Goal: Information Seeking & Learning: Check status

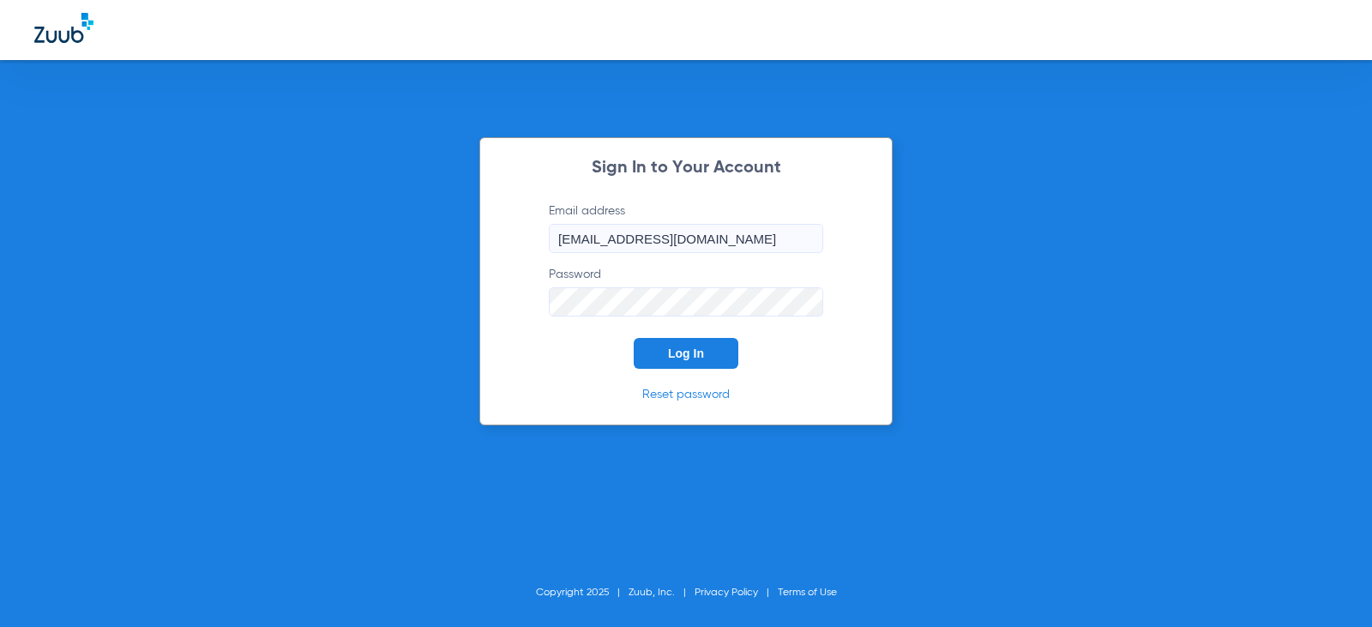
click at [690, 345] on button "Log In" at bounding box center [686, 353] width 105 height 31
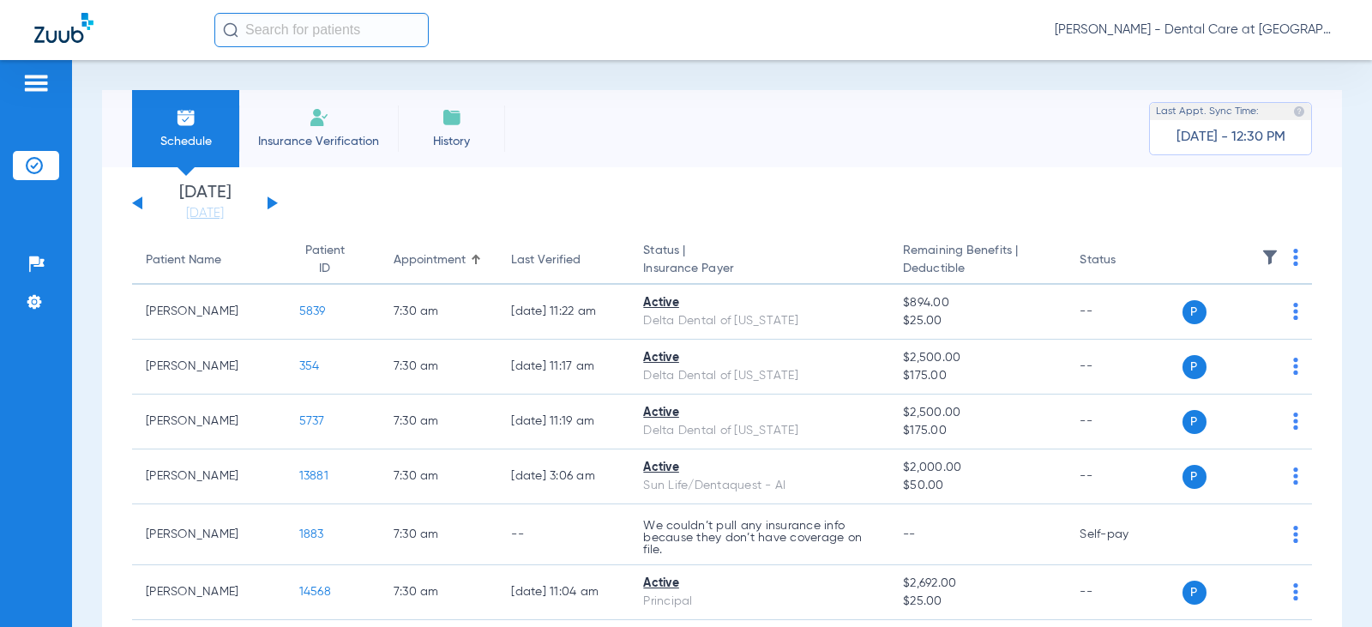
click at [286, 43] on input "text" at bounding box center [321, 30] width 214 height 34
click at [265, 32] on input "text" at bounding box center [321, 30] width 214 height 34
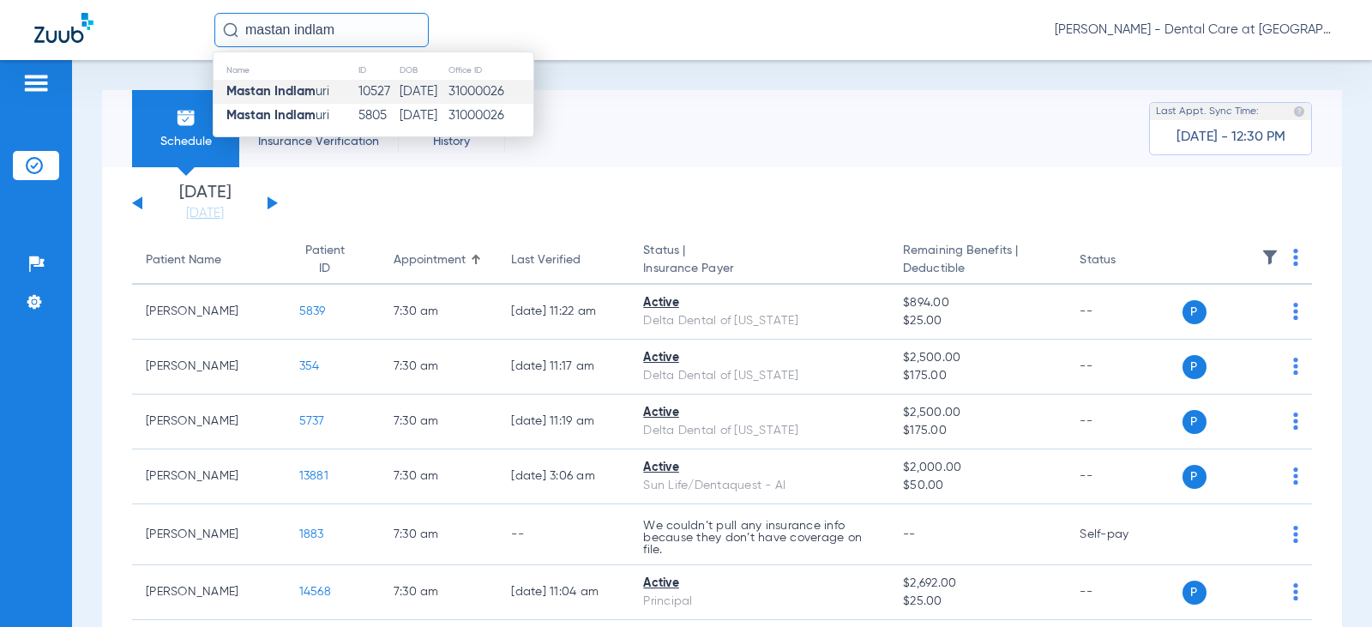
click at [359, 89] on td "10527" at bounding box center [378, 92] width 41 height 24
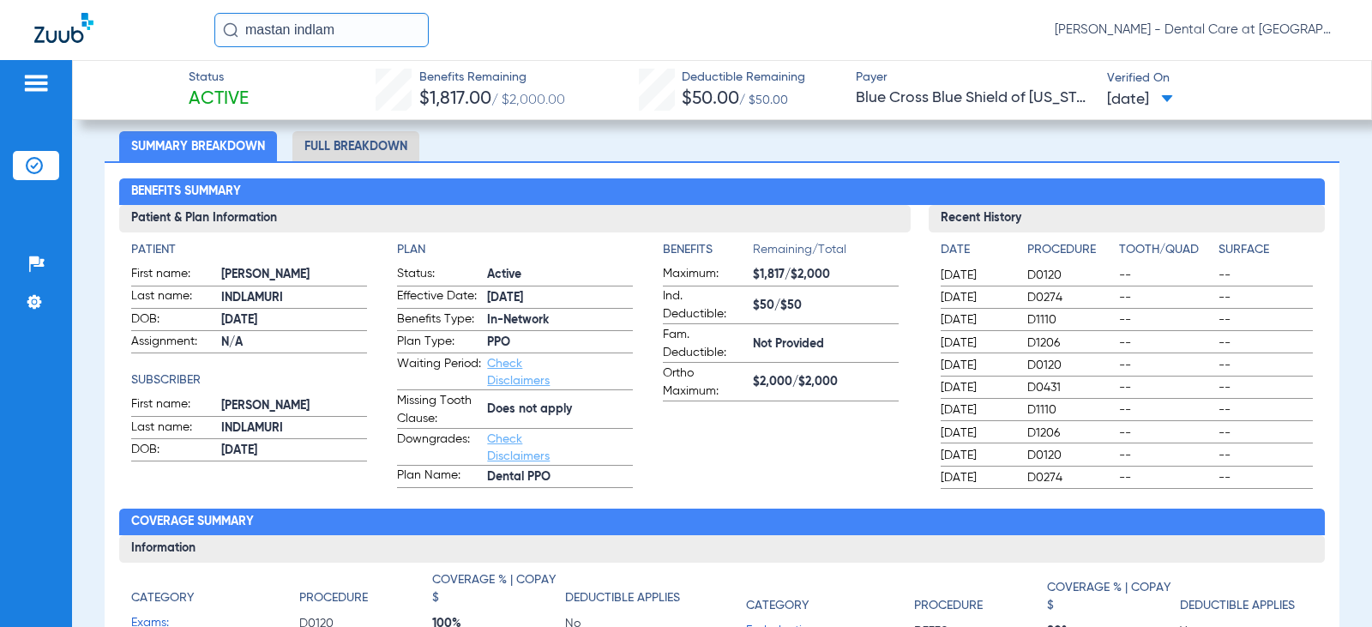
scroll to position [86, 0]
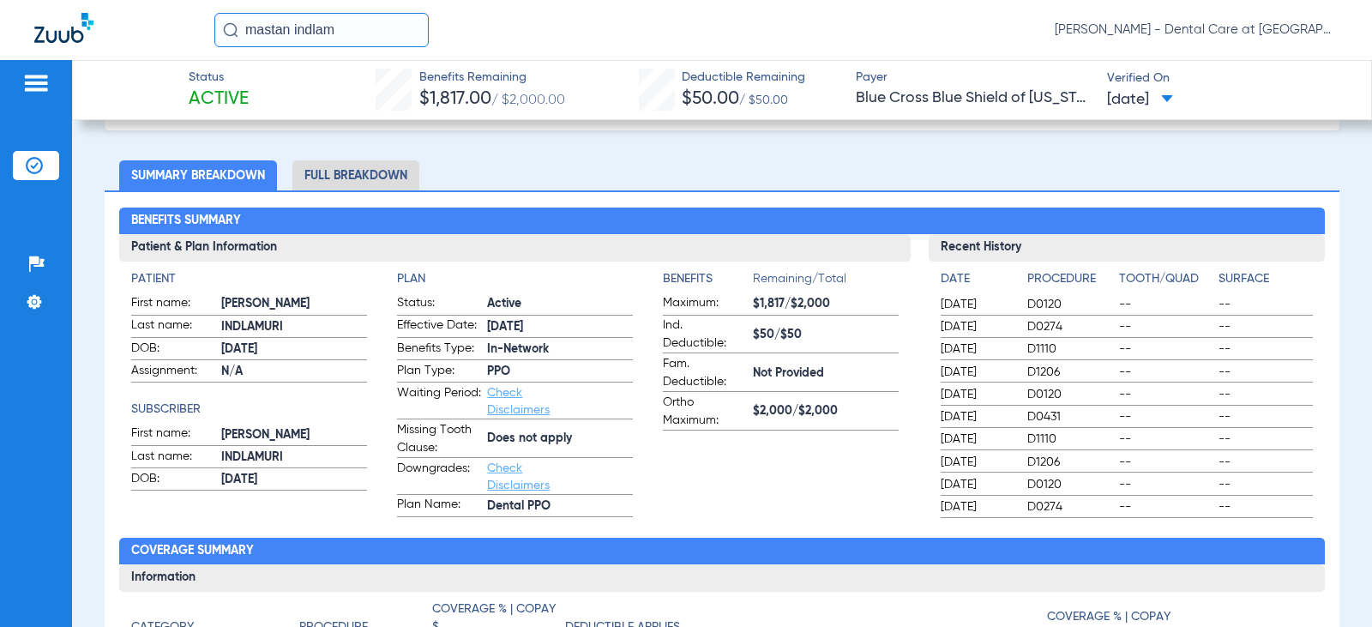
click at [349, 171] on li "Full Breakdown" at bounding box center [355, 175] width 127 height 30
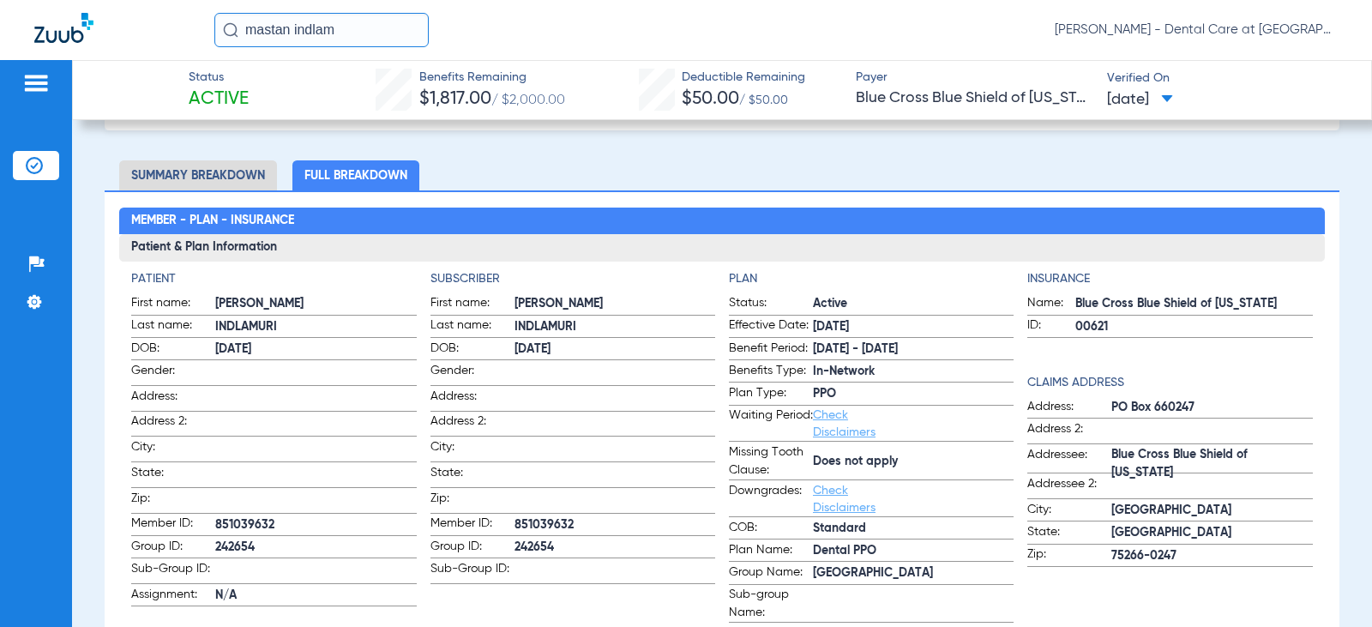
click at [345, 188] on li "Full Breakdown" at bounding box center [355, 175] width 127 height 30
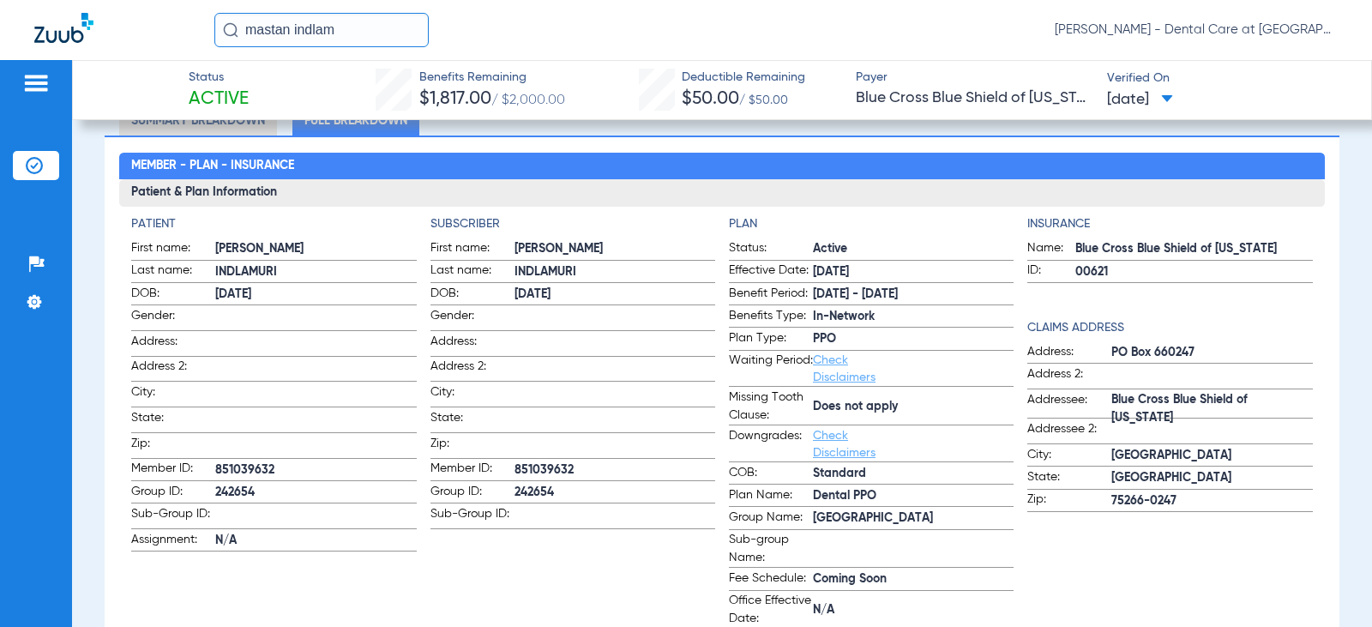
scroll to position [172, 0]
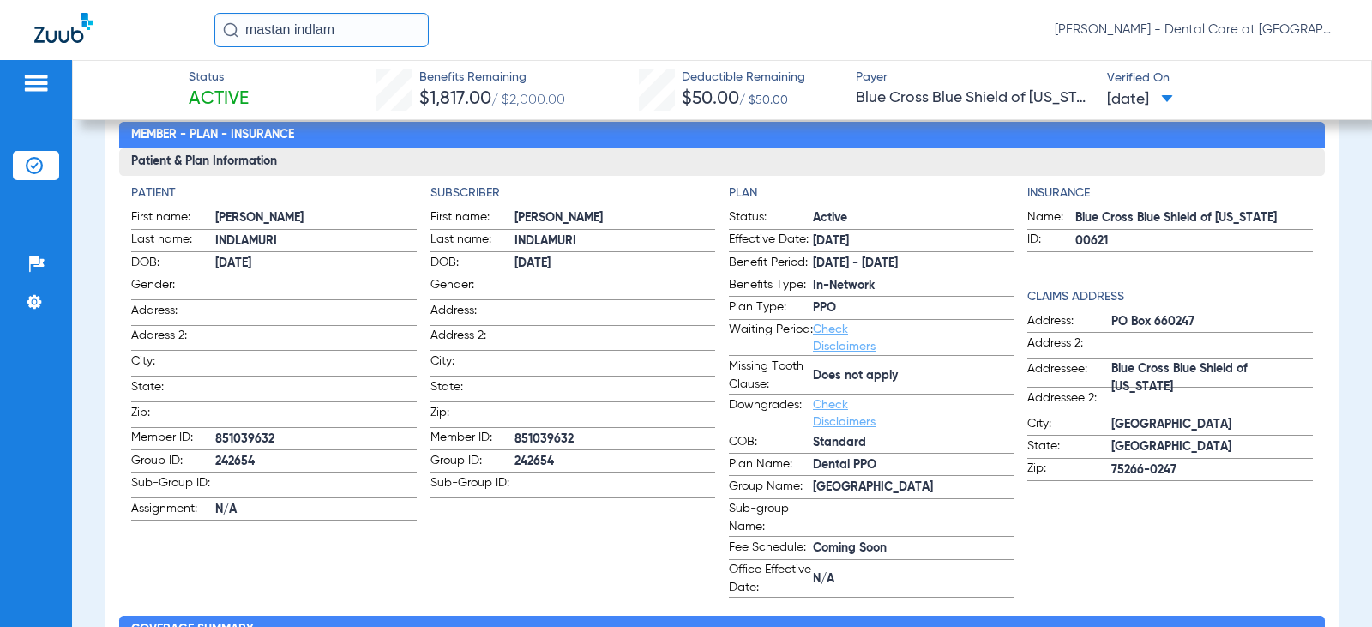
drag, startPoint x: 343, startPoint y: 28, endPoint x: -27, endPoint y: 29, distance: 369.6
click at [0, 29] on html "mastan indlam [PERSON_NAME] - Dental Care at [GEOGRAPHIC_DATA] Patients Insuran…" at bounding box center [686, 313] width 1372 height 627
click at [359, 33] on input "[PERSON_NAME]" at bounding box center [321, 30] width 214 height 34
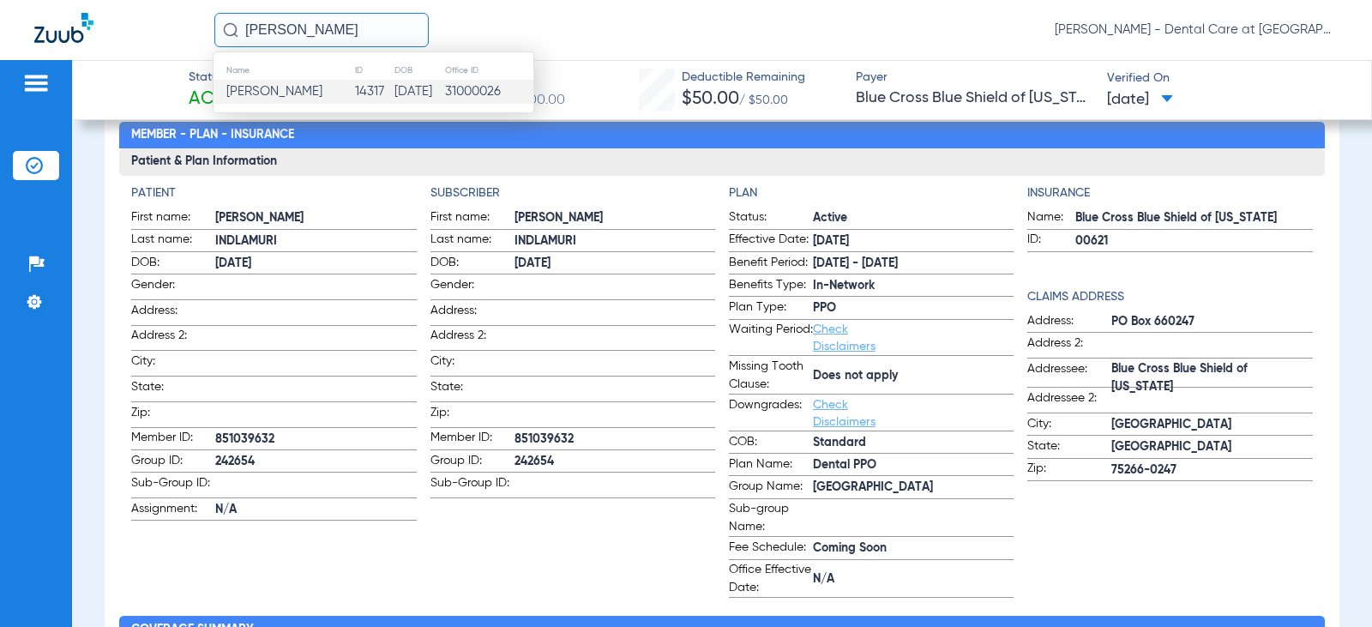
type input "[PERSON_NAME]"
click at [362, 93] on td "14317" at bounding box center [373, 92] width 39 height 24
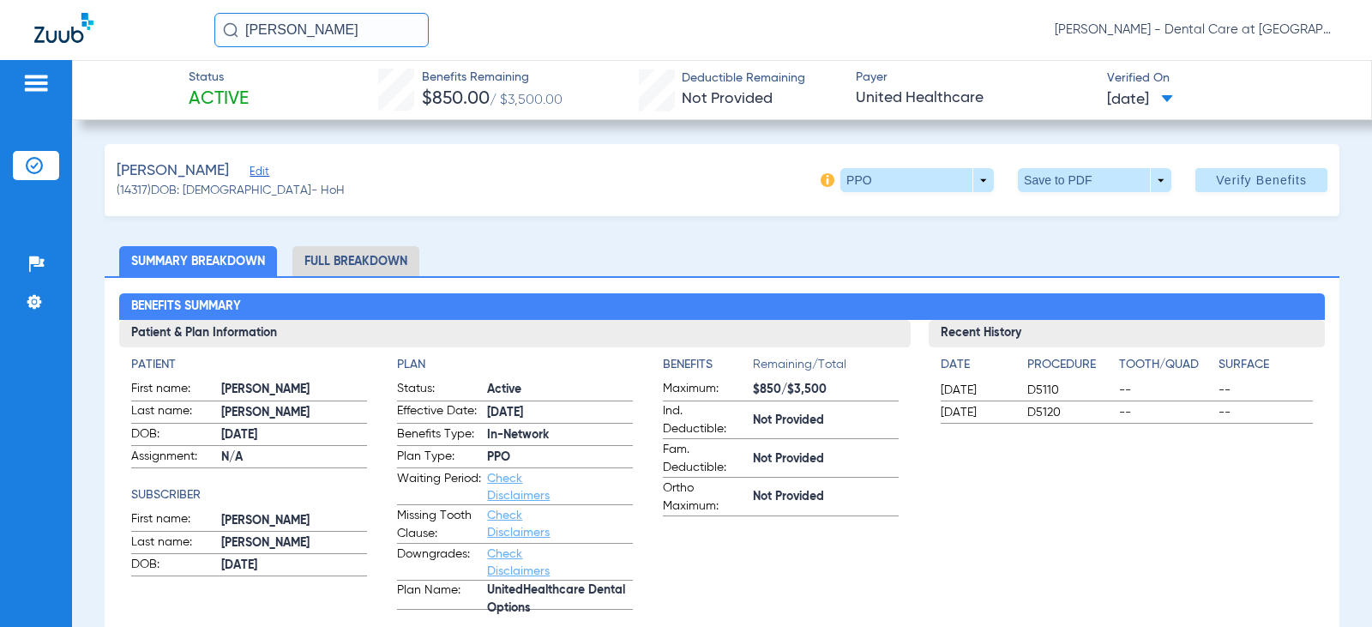
click at [352, 262] on li "Full Breakdown" at bounding box center [355, 261] width 127 height 30
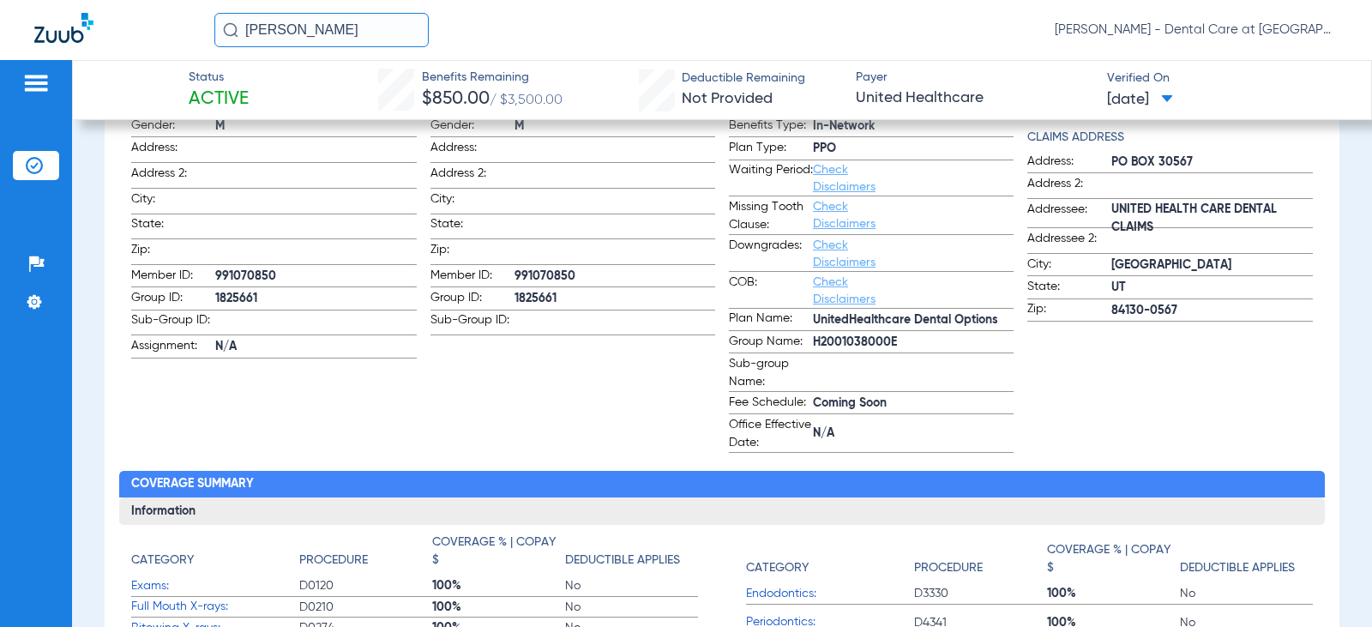
scroll to position [343, 0]
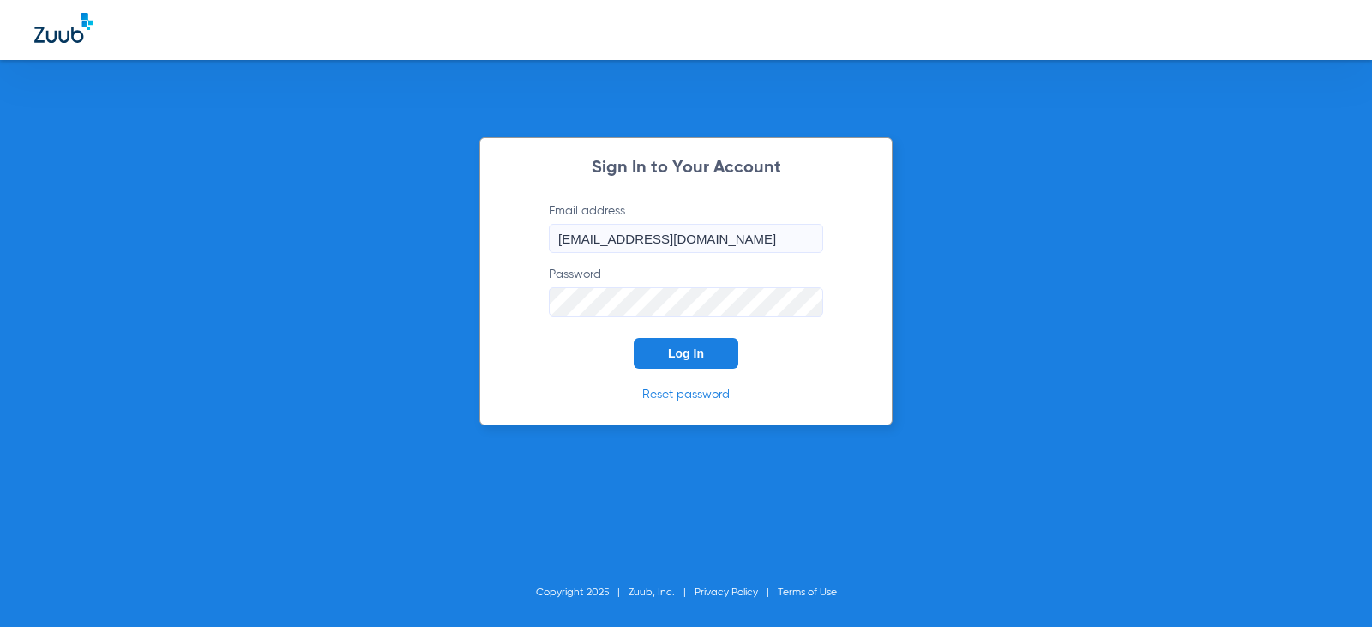
click at [702, 346] on span "Log In" at bounding box center [686, 353] width 36 height 14
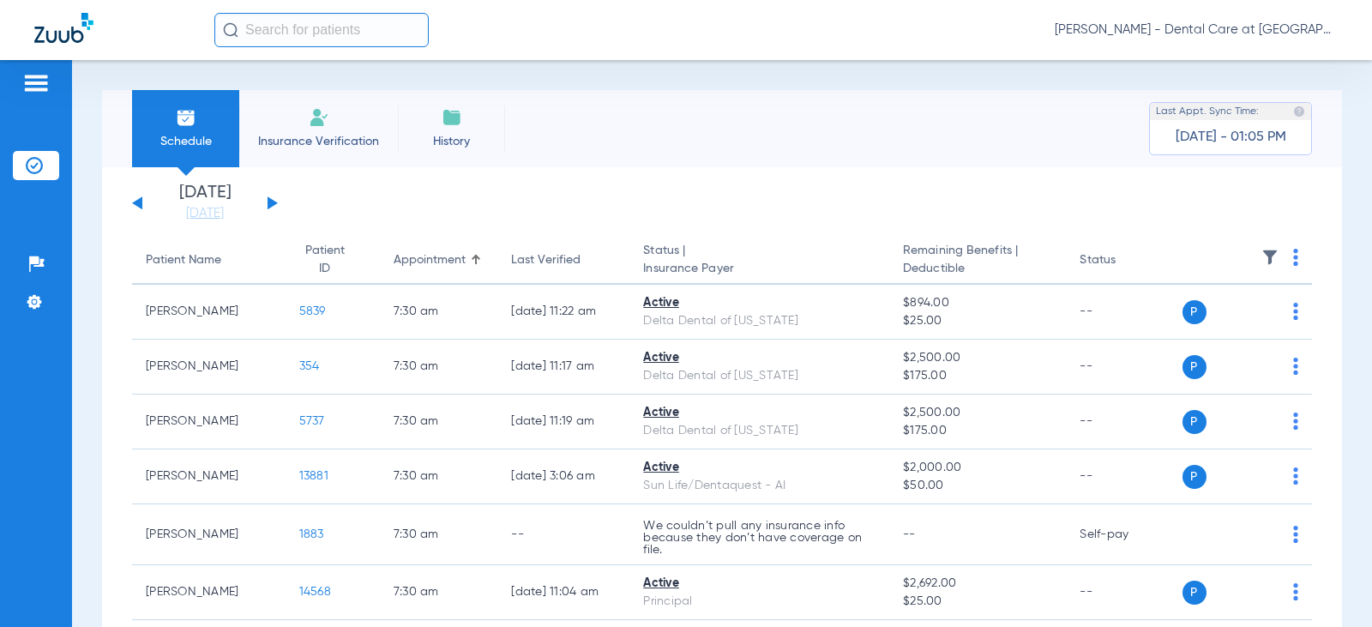
click at [290, 33] on input "text" at bounding box center [321, 30] width 214 height 34
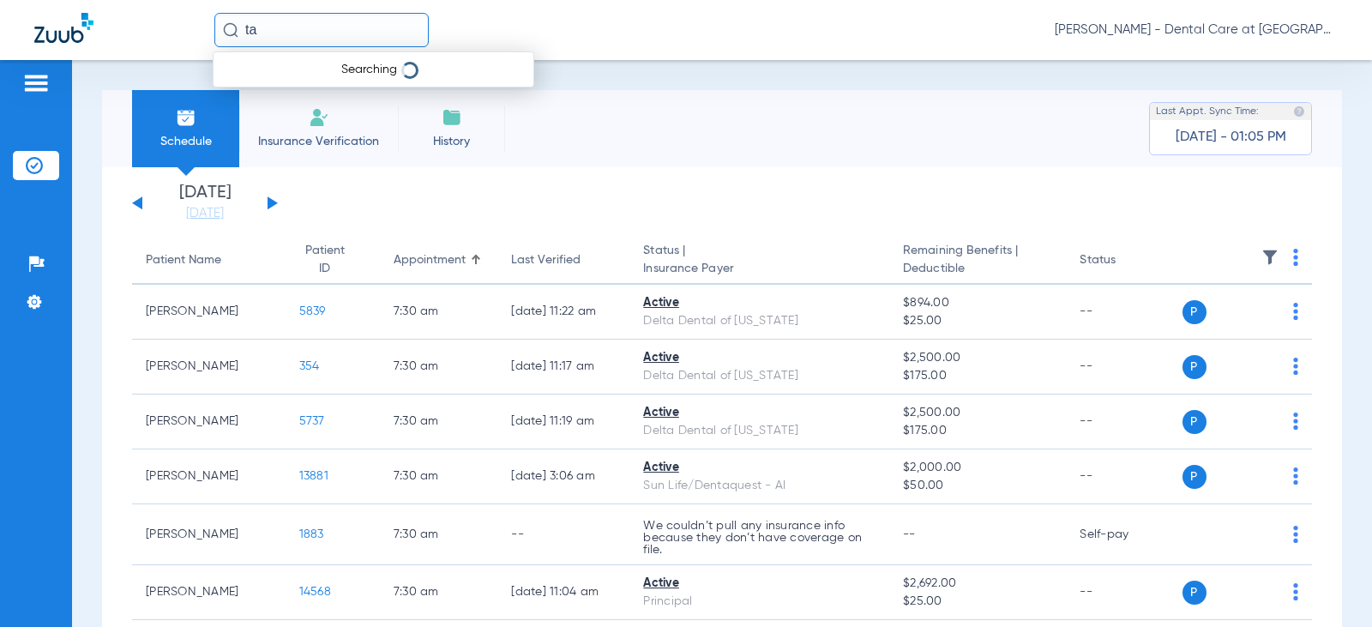
type input "t"
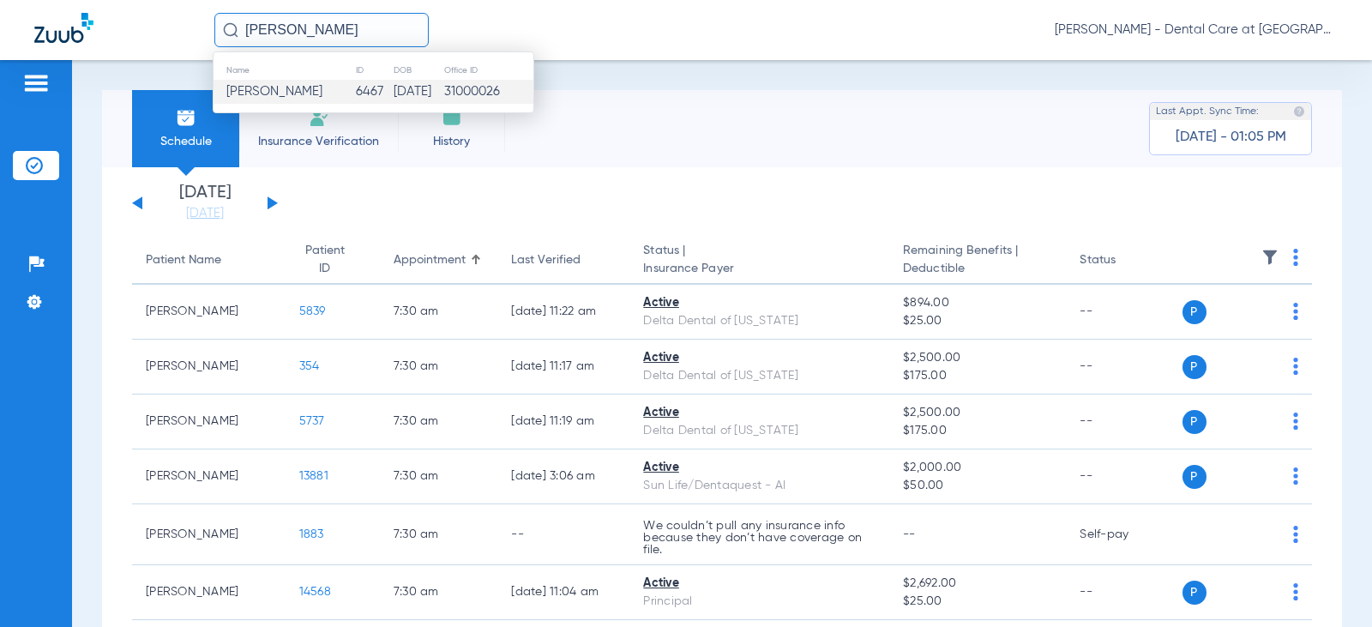
click at [347, 95] on td "[PERSON_NAME]" at bounding box center [285, 92] width 142 height 24
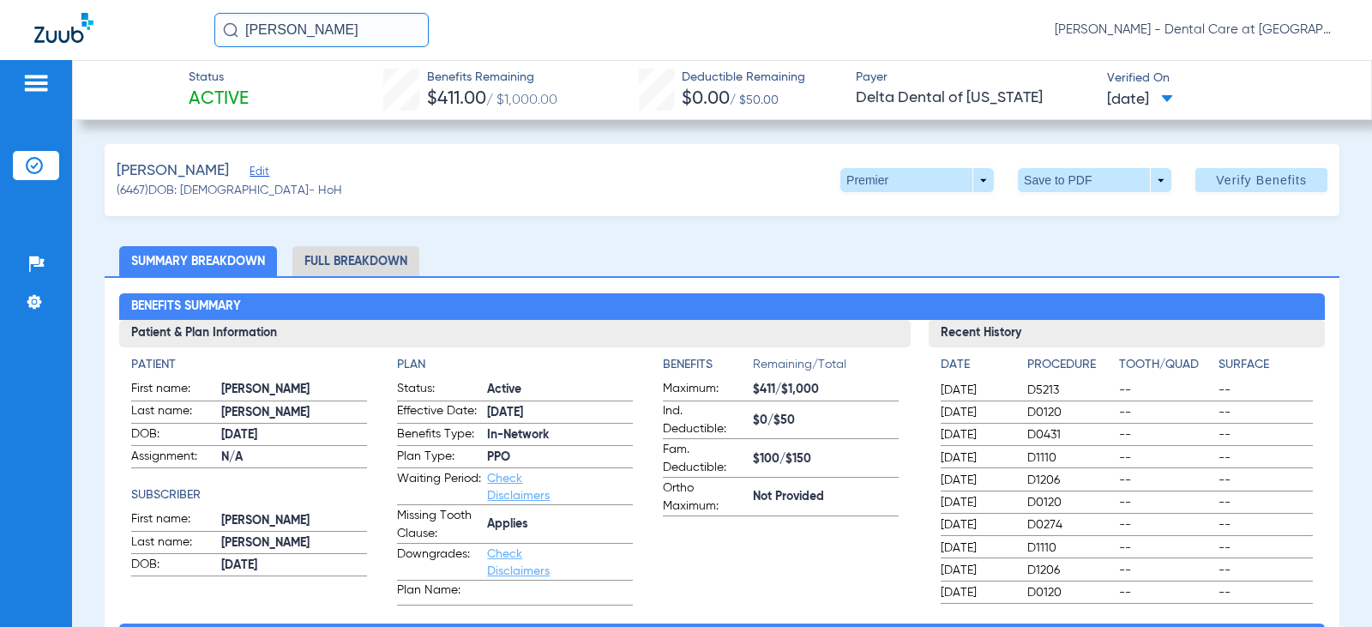
click at [393, 262] on li "Full Breakdown" at bounding box center [355, 261] width 127 height 30
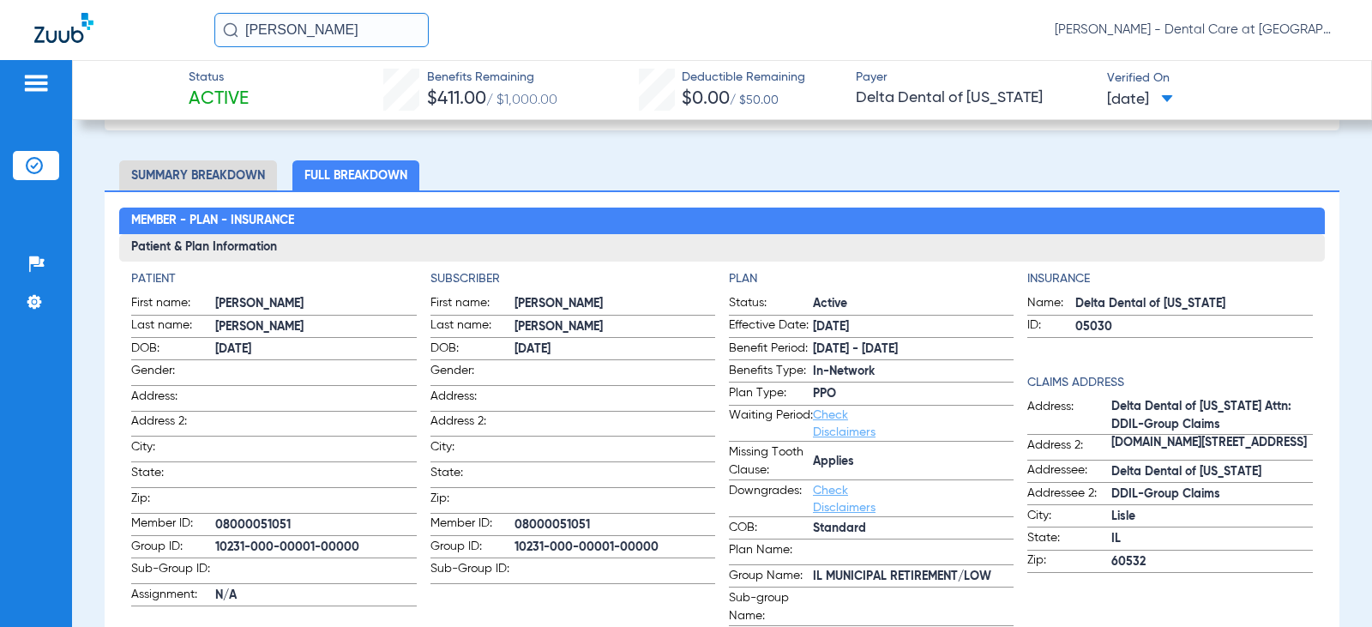
scroll to position [172, 0]
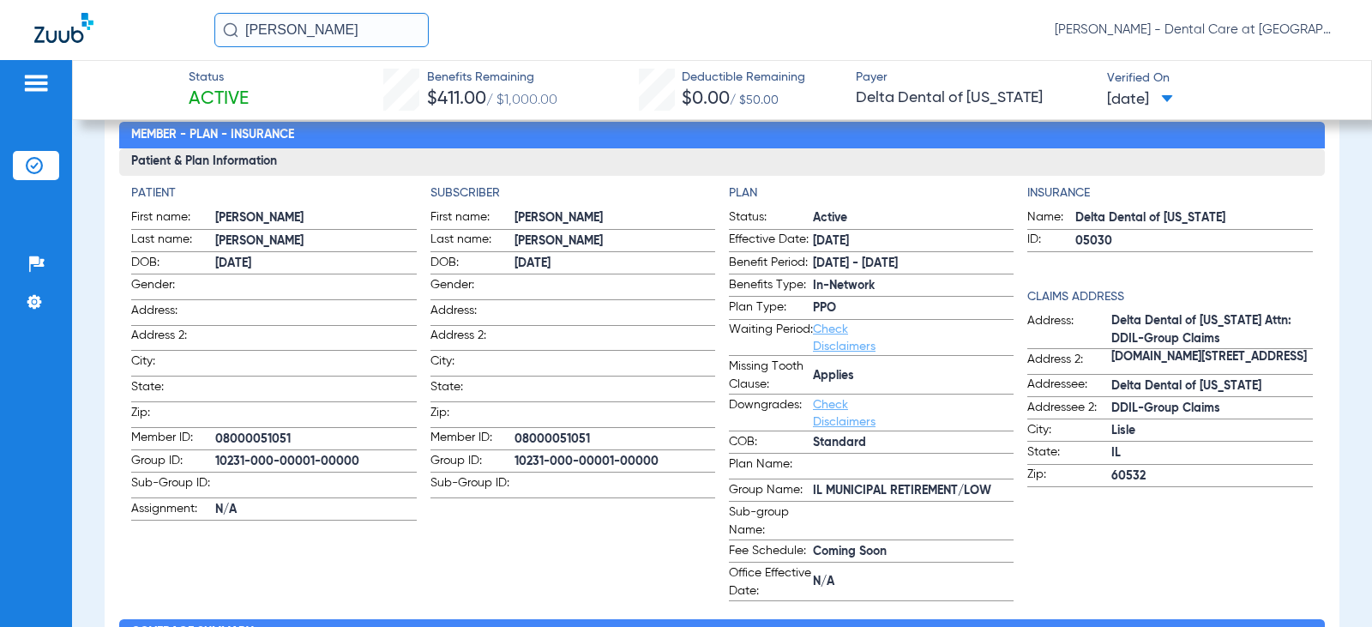
click at [358, 21] on input "[PERSON_NAME]" at bounding box center [321, 30] width 214 height 34
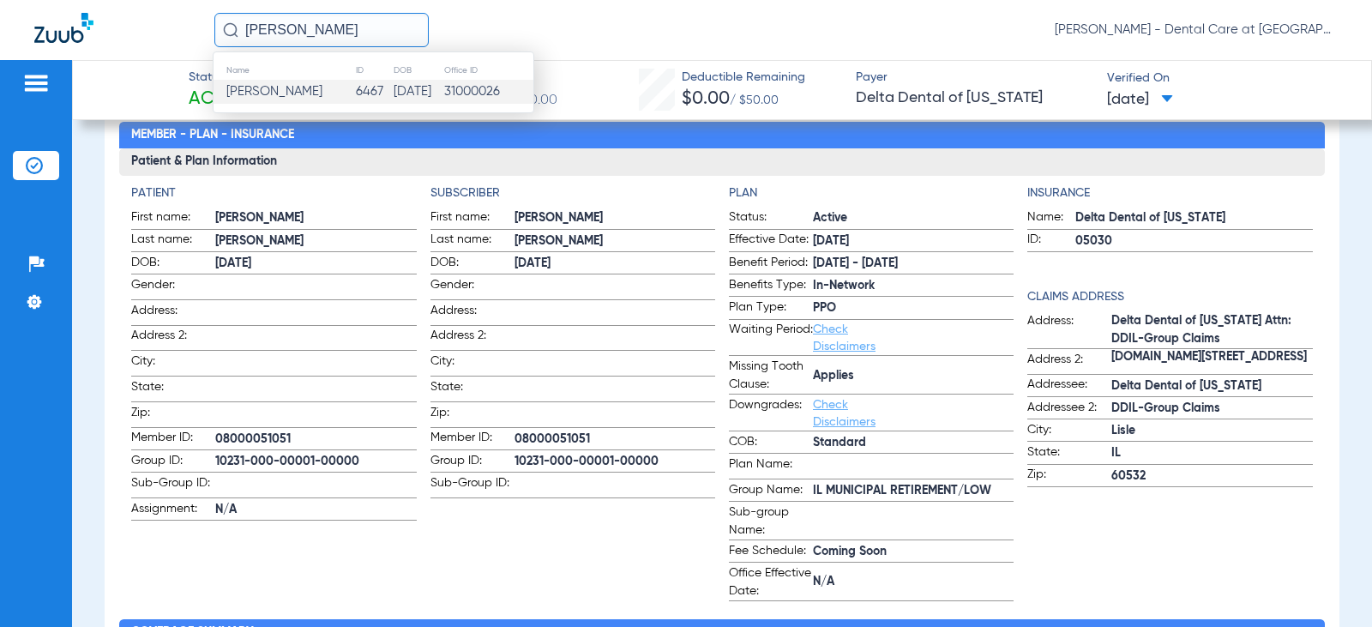
click at [358, 21] on input "[PERSON_NAME]" at bounding box center [321, 30] width 214 height 34
click at [358, 30] on input "[PERSON_NAME]" at bounding box center [321, 30] width 214 height 34
drag, startPoint x: 347, startPoint y: 30, endPoint x: 280, endPoint y: 39, distance: 68.4
click at [280, 39] on input "[PERSON_NAME]" at bounding box center [321, 30] width 214 height 34
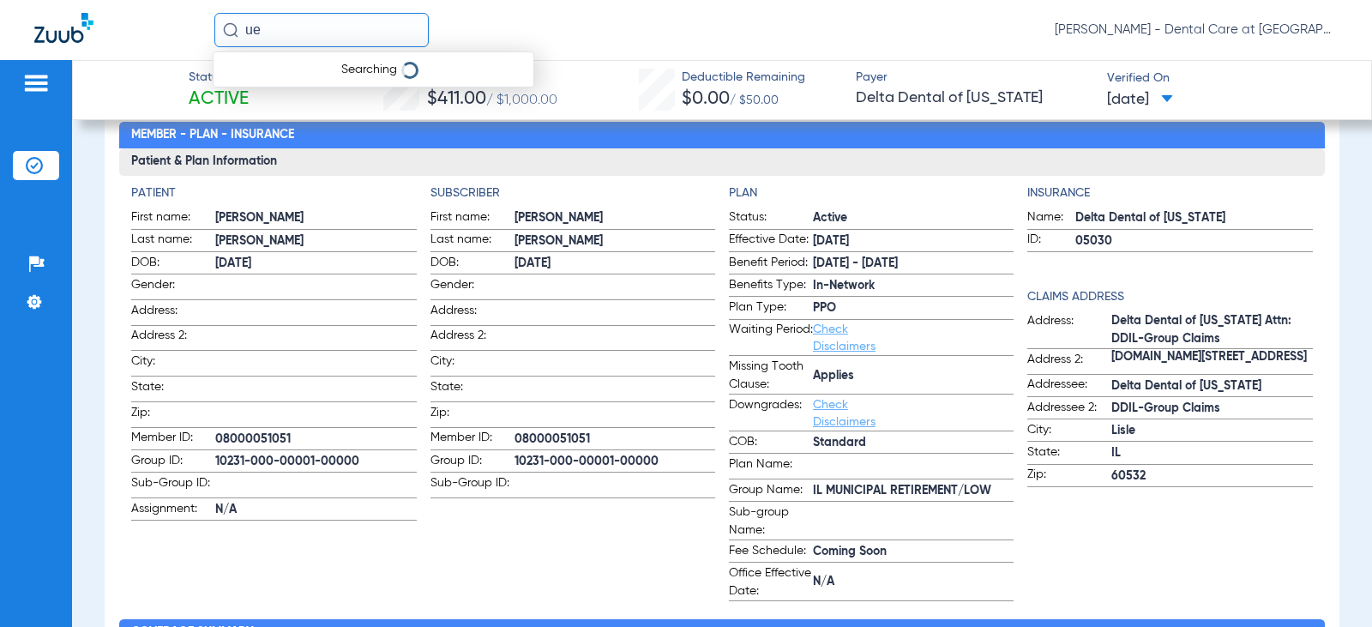
type input "u"
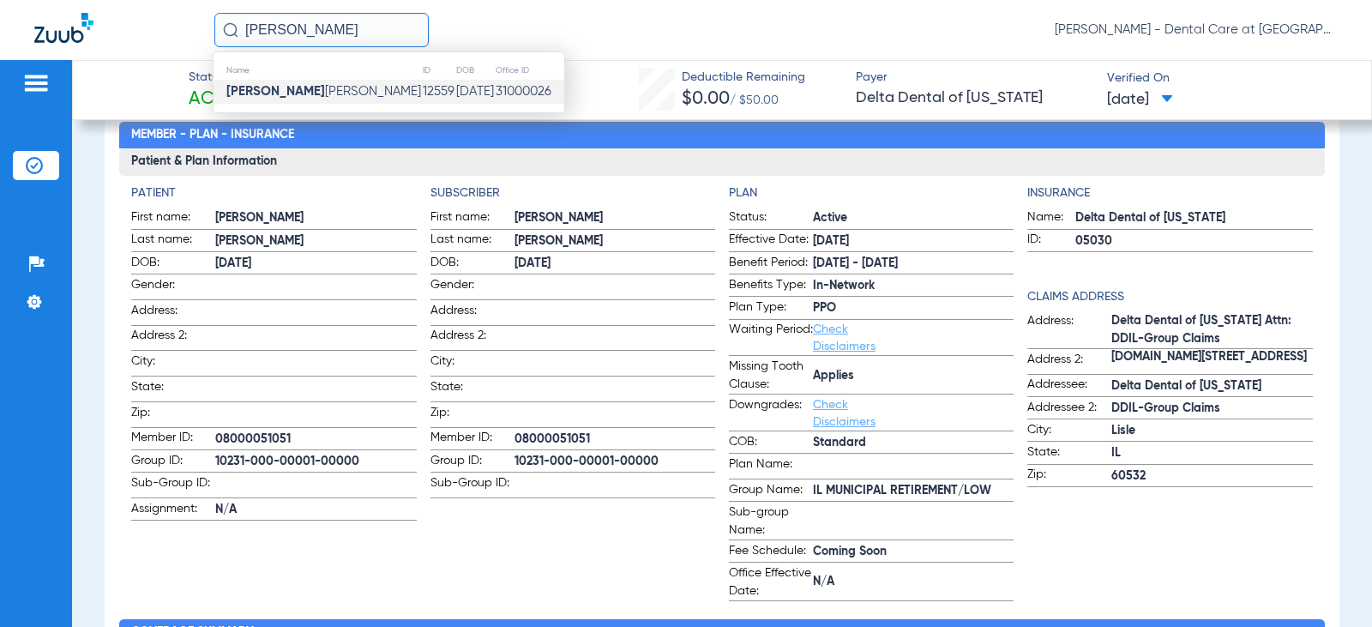
click at [286, 93] on span "[PERSON_NAME] [PERSON_NAME]" at bounding box center [323, 91] width 195 height 13
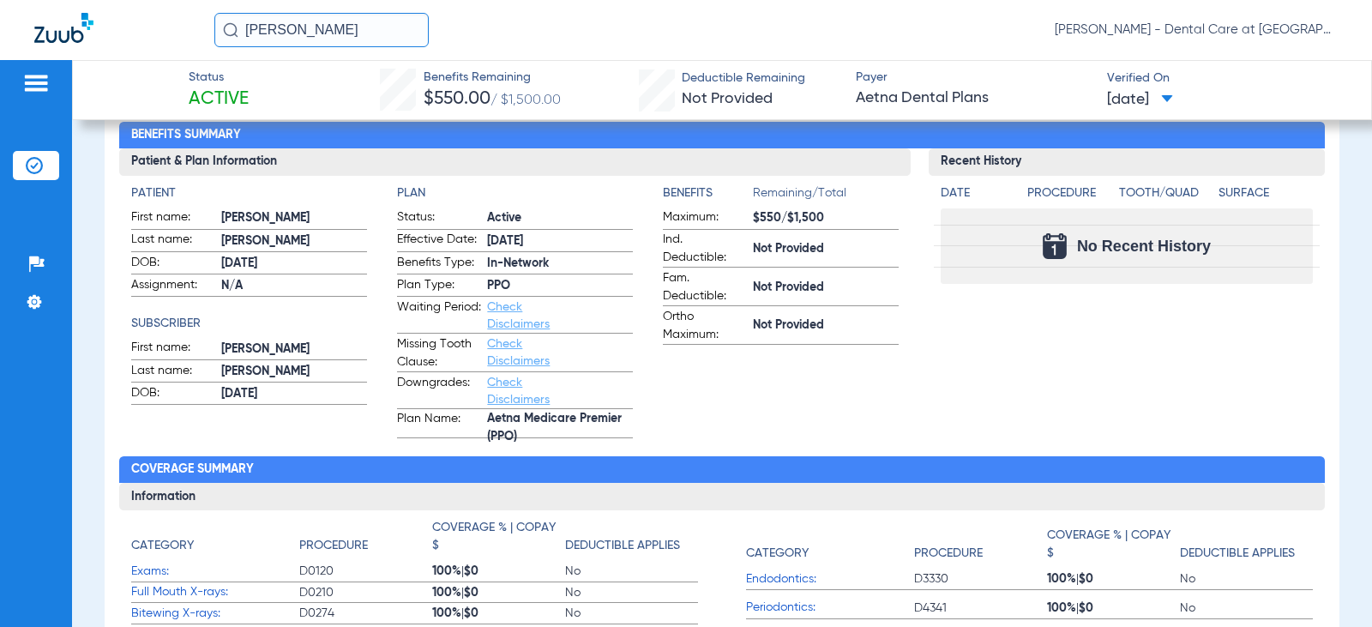
click at [436, 166] on h3 "Patient & Plan Information" at bounding box center [515, 161] width 792 height 27
click at [345, 183] on div "Patient First name: [PERSON_NAME] Last name: [PERSON_NAME] DOB: [DEMOGRAPHIC_DA…" at bounding box center [515, 307] width 792 height 262
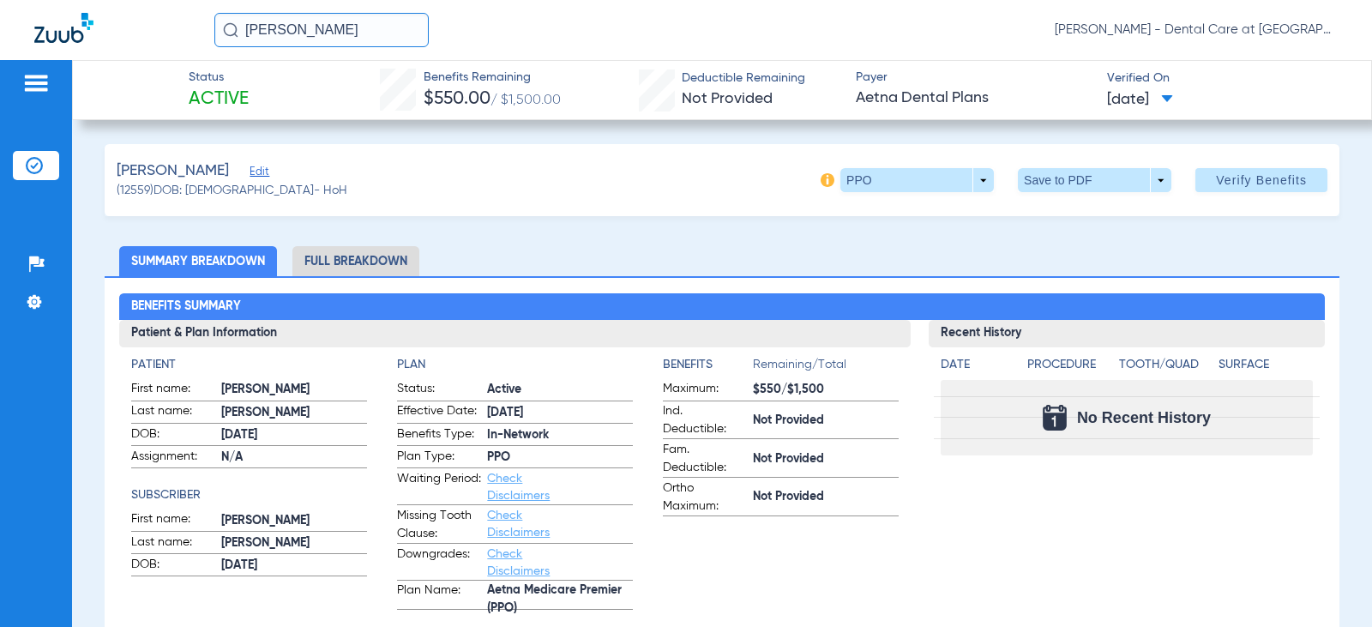
click at [370, 263] on li "Full Breakdown" at bounding box center [355, 261] width 127 height 30
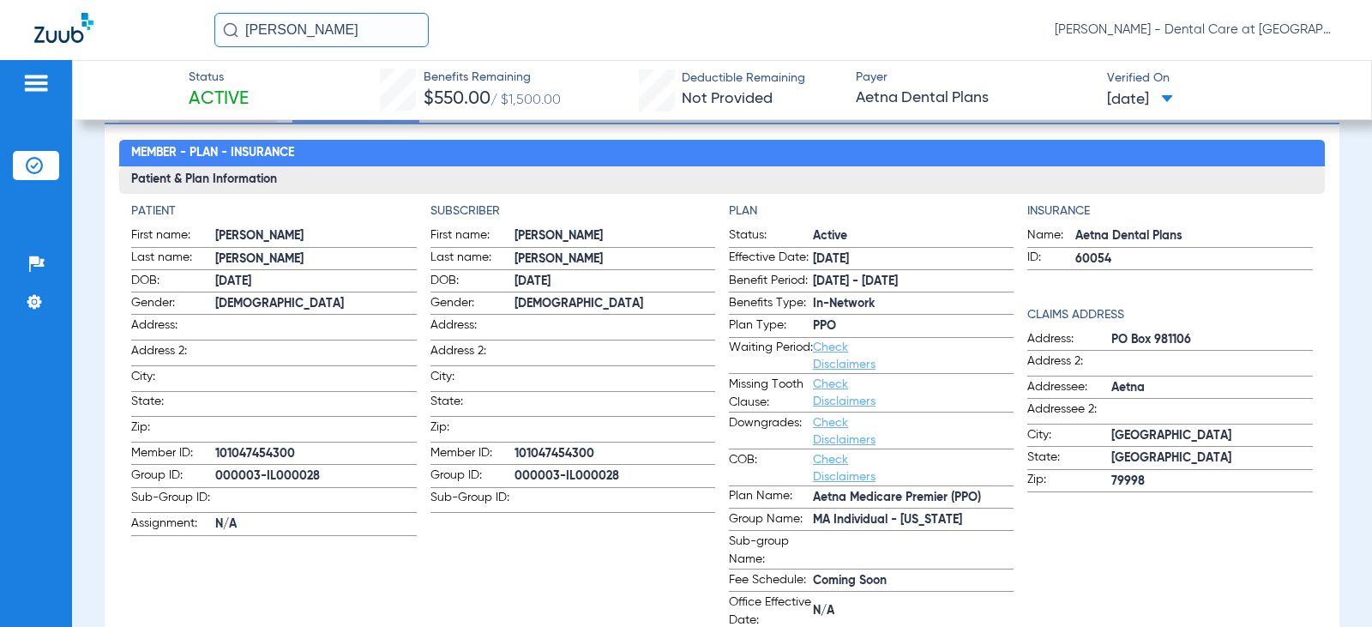
scroll to position [172, 0]
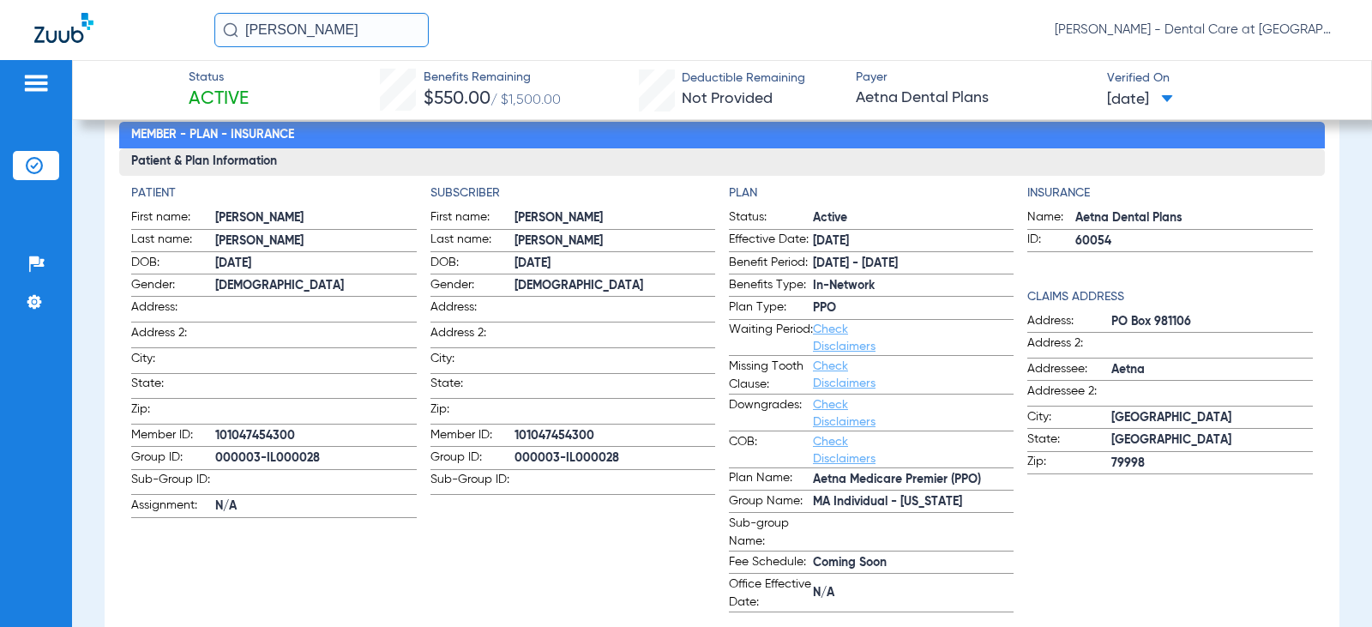
click at [328, 26] on input "[PERSON_NAME]" at bounding box center [321, 30] width 214 height 34
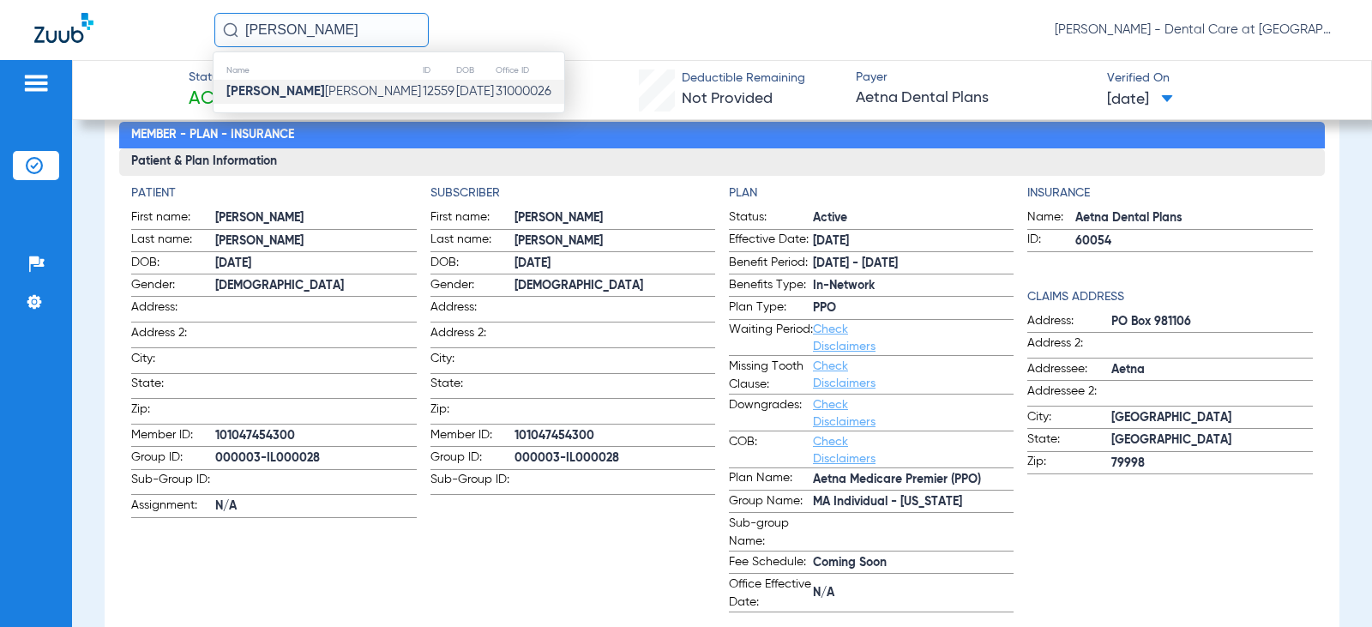
click at [328, 26] on input "[PERSON_NAME]" at bounding box center [321, 30] width 214 height 34
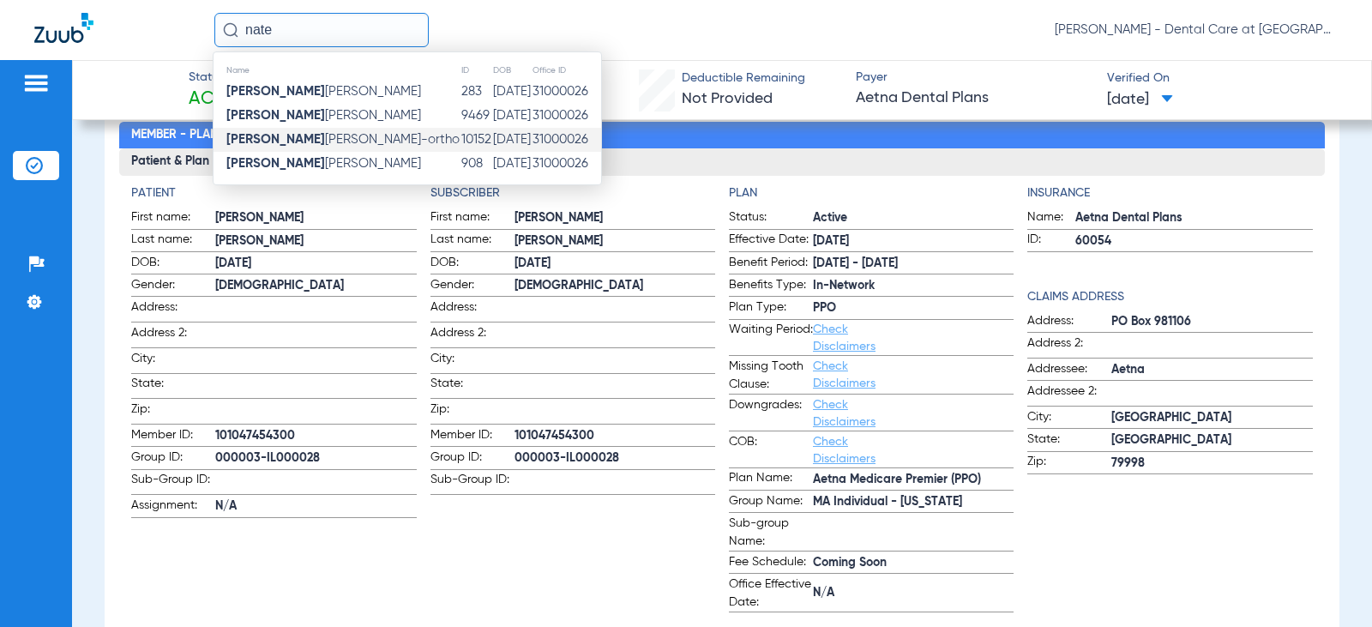
click at [492, 128] on td "[DATE]" at bounding box center [511, 140] width 39 height 24
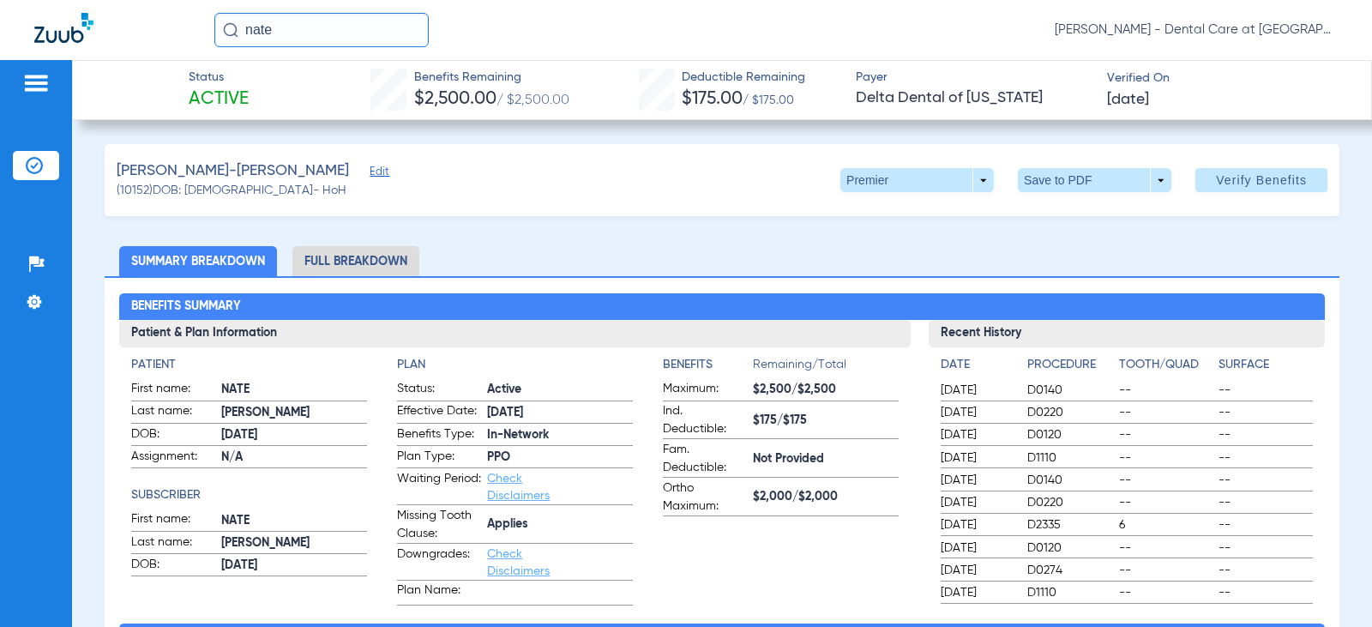
click at [306, 256] on li "Full Breakdown" at bounding box center [355, 261] width 127 height 30
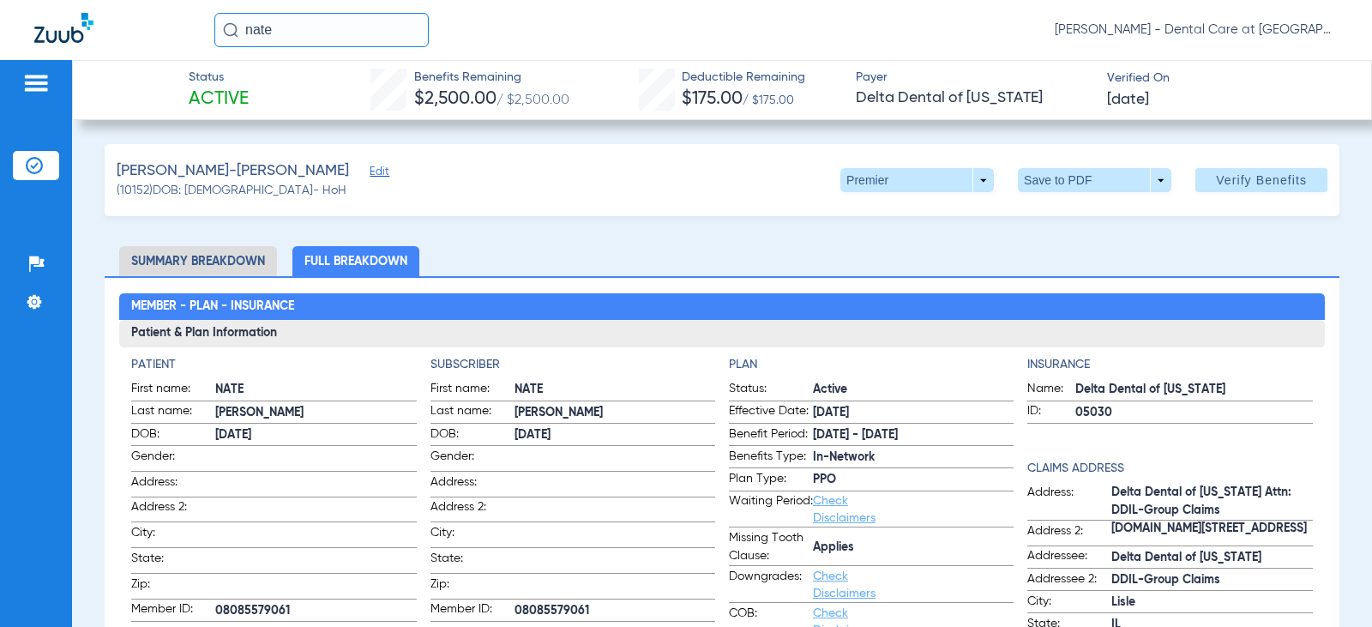
click at [342, 25] on input "nate" at bounding box center [321, 30] width 214 height 34
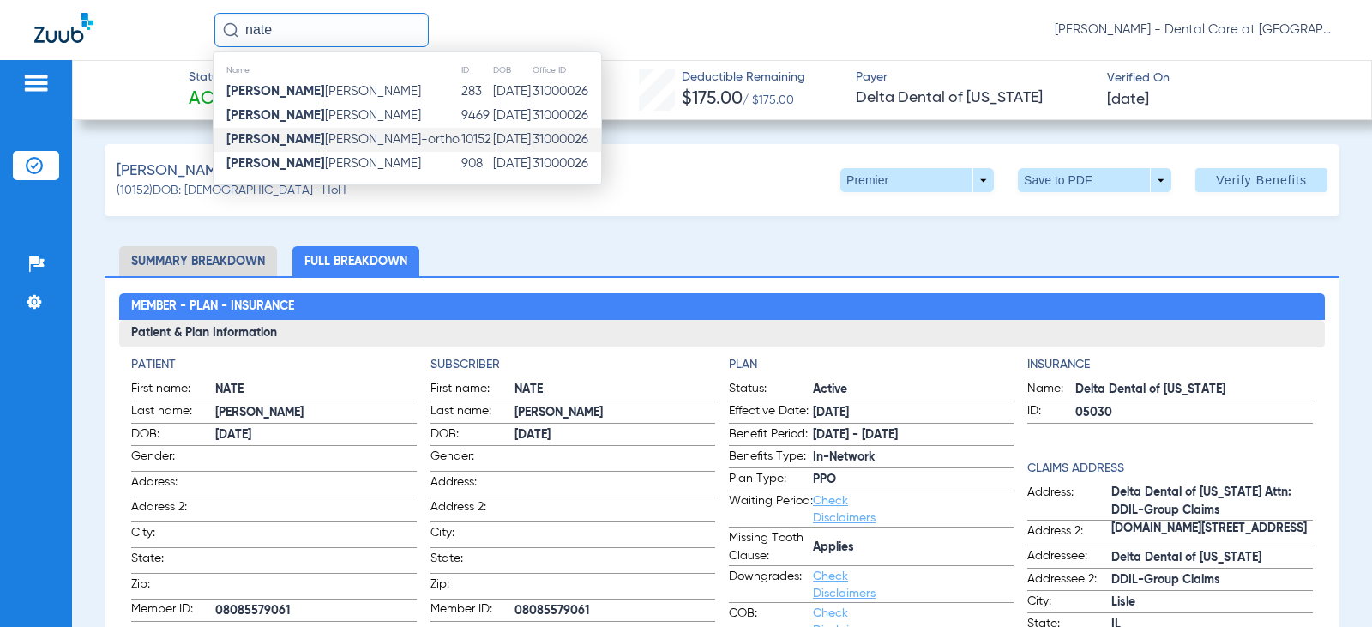
click at [342, 25] on input "nate" at bounding box center [321, 30] width 214 height 34
click at [286, 29] on input "nate" at bounding box center [321, 30] width 214 height 34
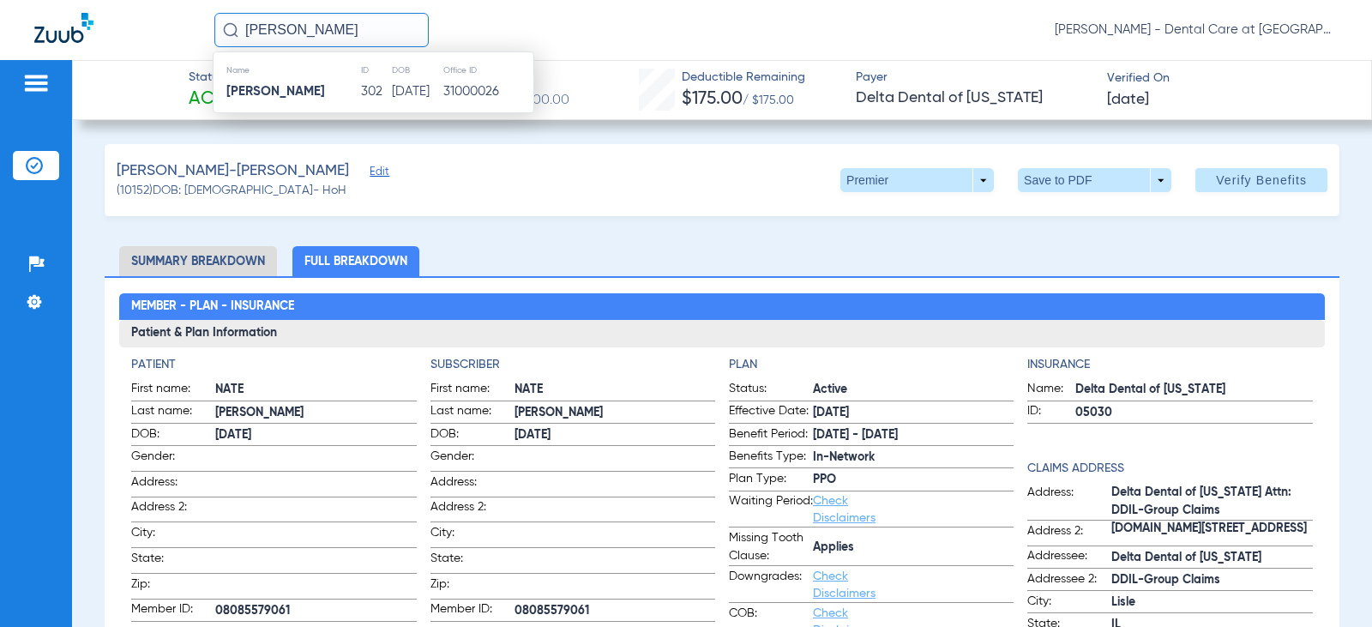
click at [420, 75] on th "DOB" at bounding box center [416, 70] width 51 height 19
click at [402, 93] on td "[DATE]" at bounding box center [416, 92] width 51 height 24
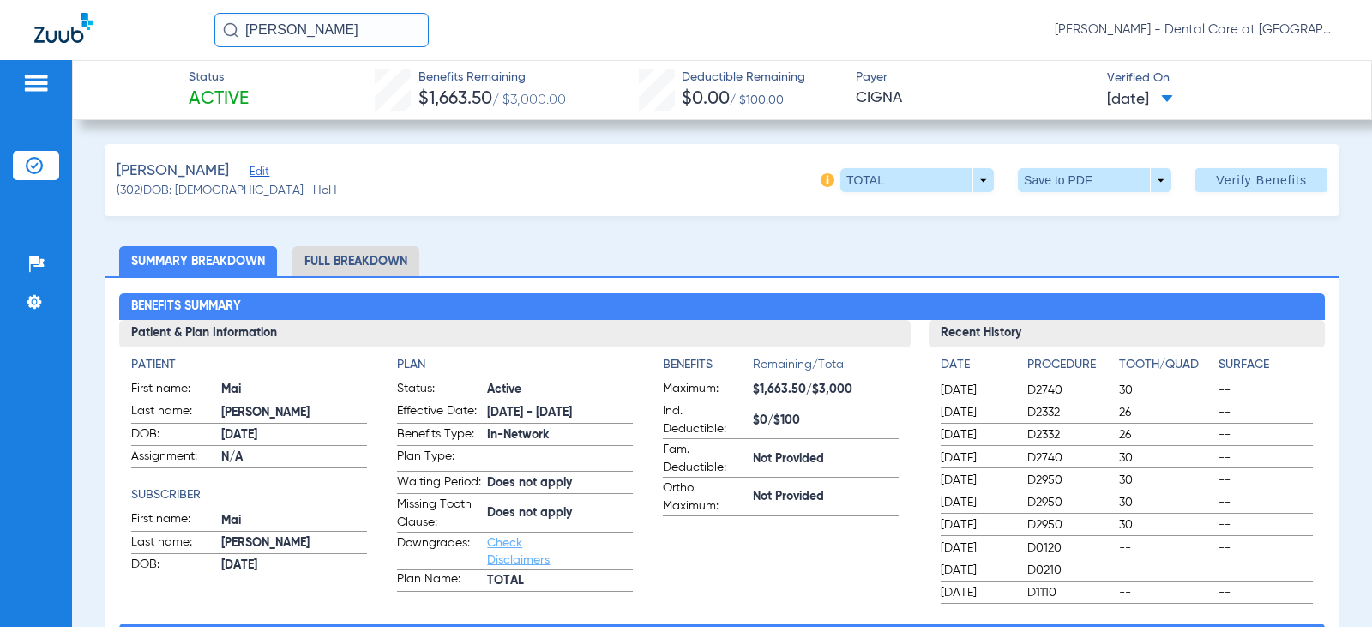
click at [372, 260] on li "Full Breakdown" at bounding box center [355, 261] width 127 height 30
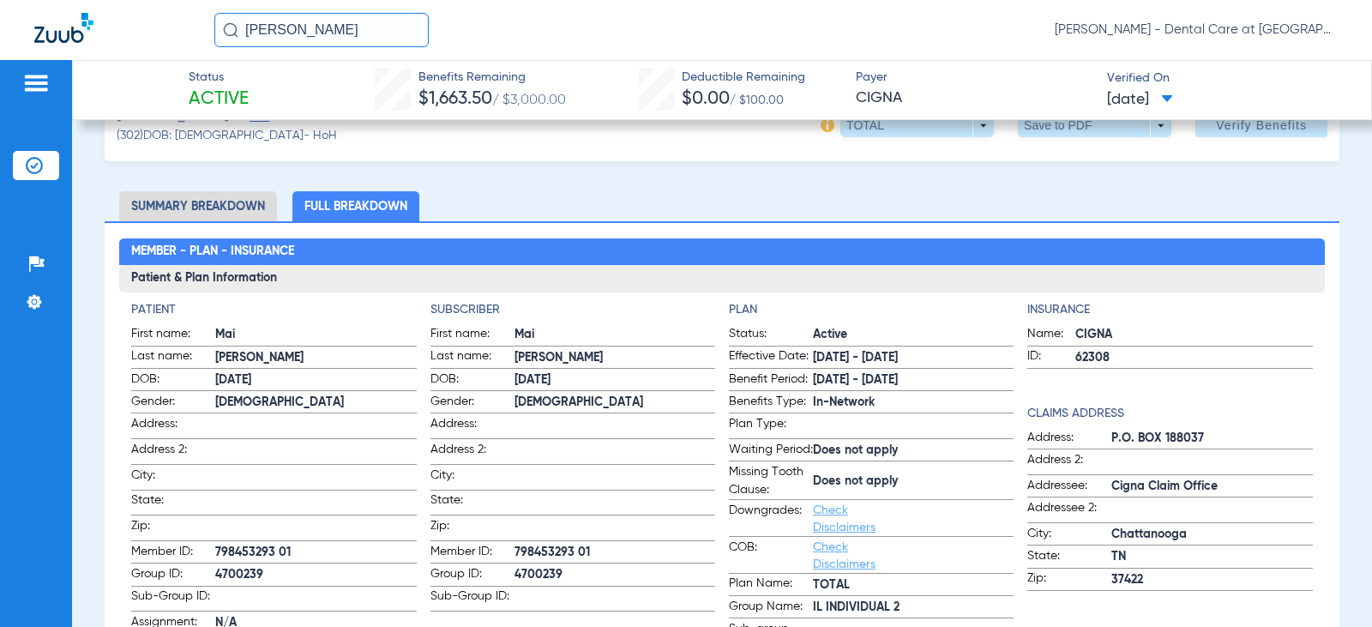
scroll to position [86, 0]
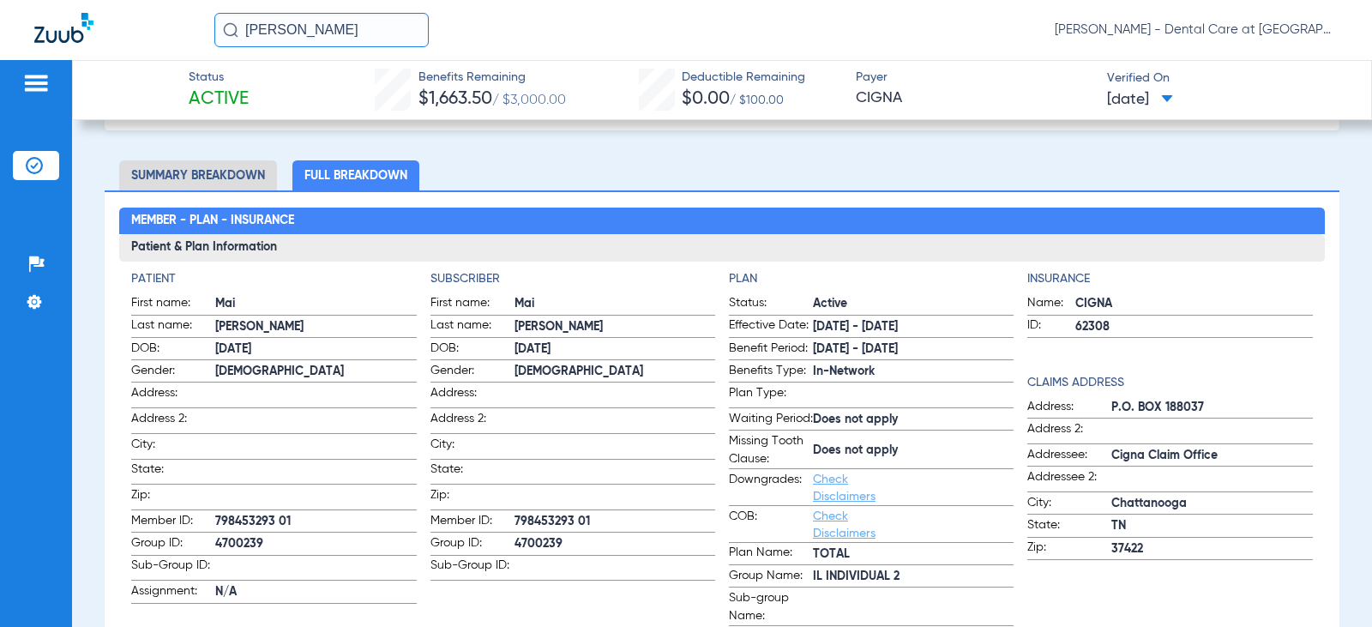
click at [372, 27] on input "[PERSON_NAME]" at bounding box center [321, 30] width 214 height 34
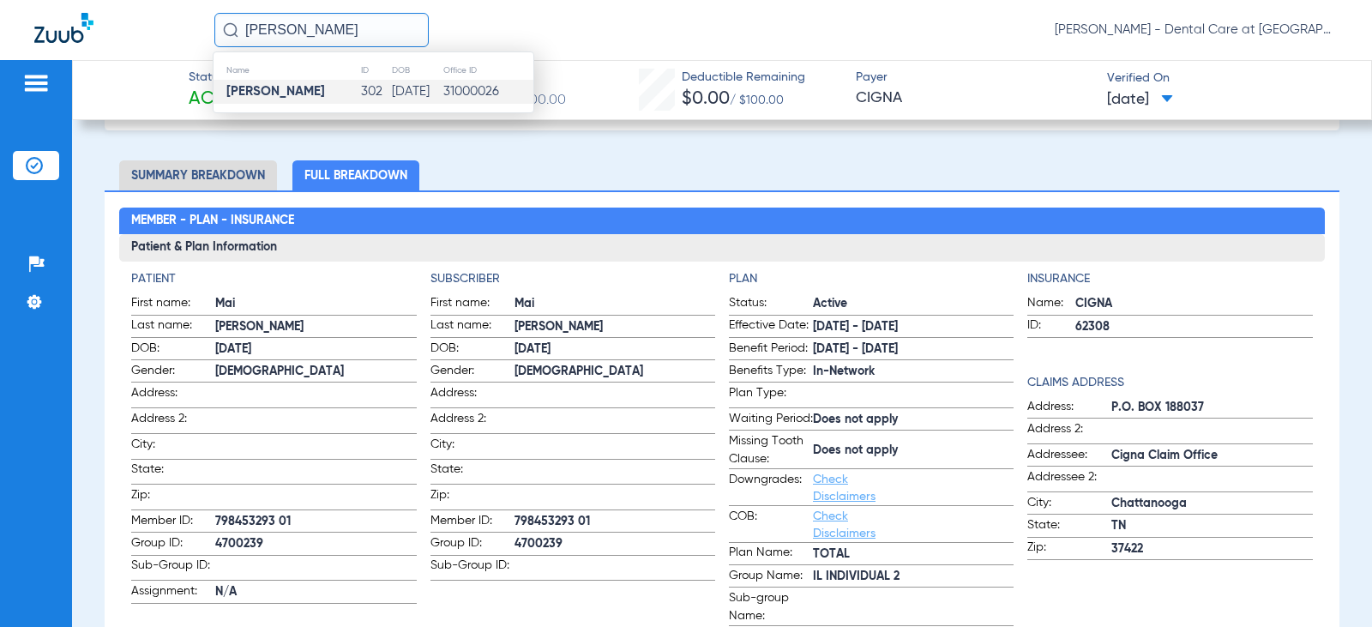
click at [372, 27] on input "[PERSON_NAME]" at bounding box center [321, 30] width 214 height 34
type input "[PERSON_NAME]"
click at [425, 95] on td "[DATE]" at bounding box center [419, 92] width 51 height 24
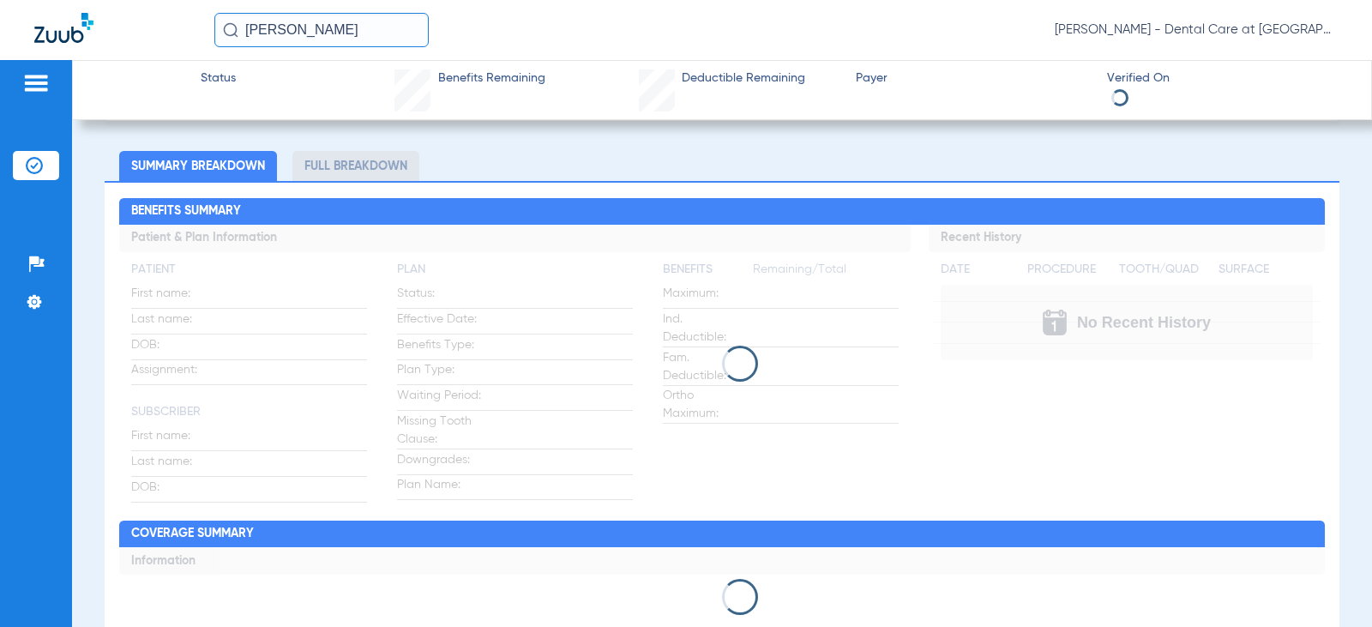
scroll to position [86, 0]
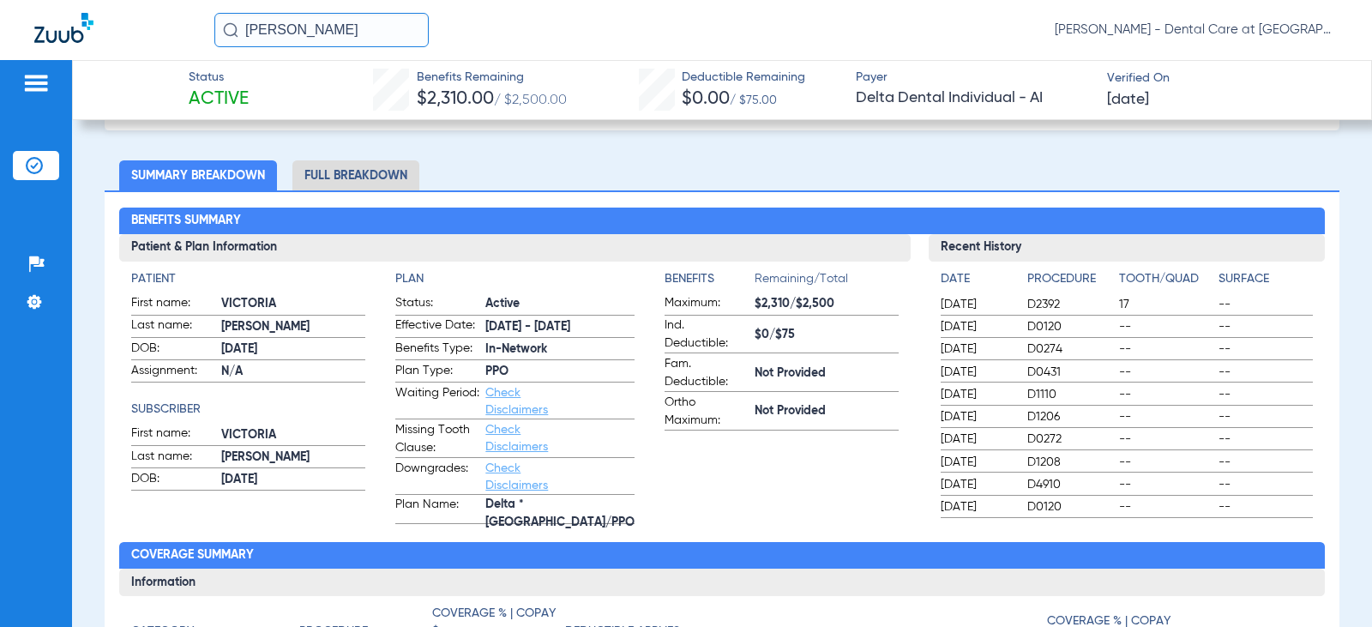
click at [354, 179] on li "Full Breakdown" at bounding box center [355, 175] width 127 height 30
